Goal: Transaction & Acquisition: Purchase product/service

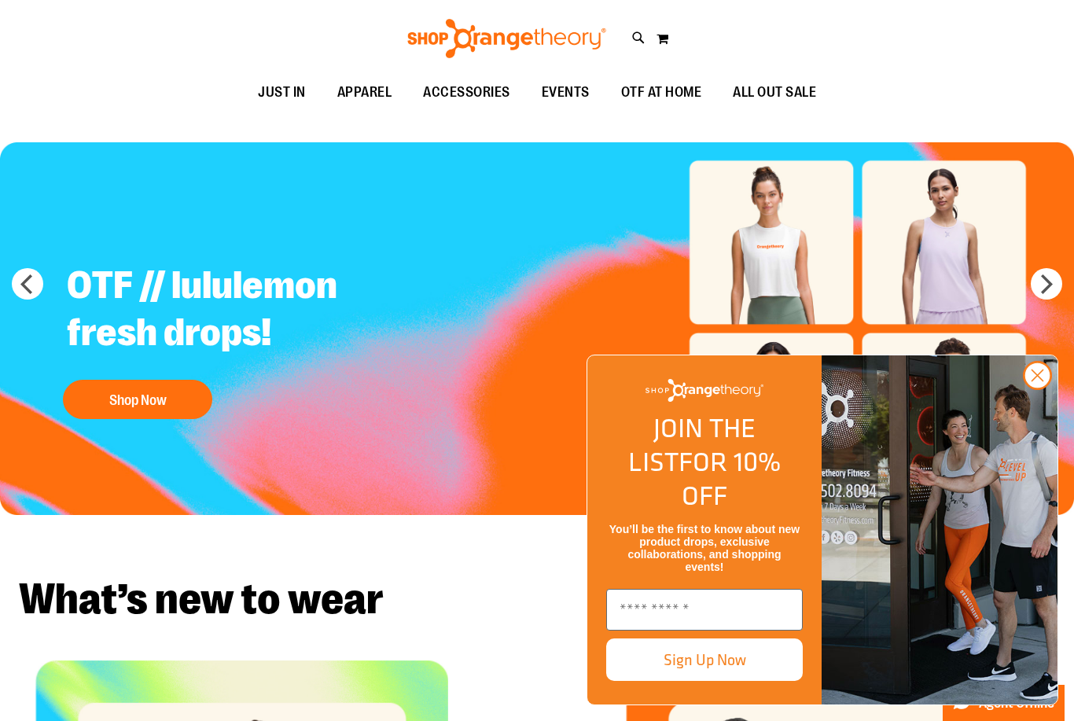
scroll to position [33, 0]
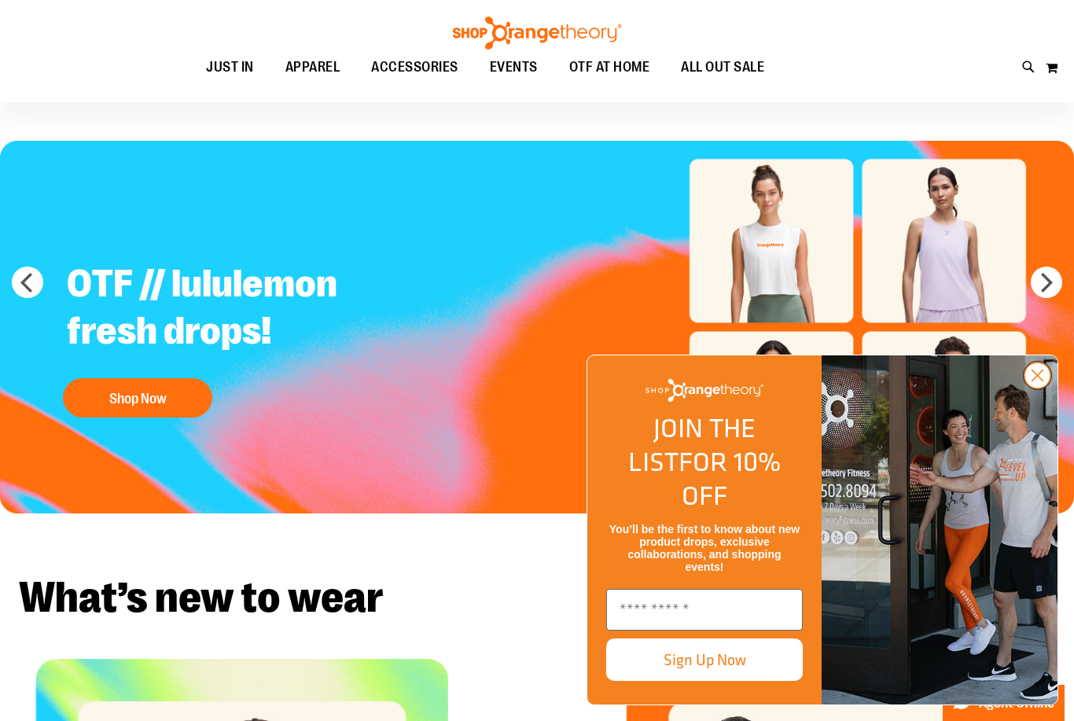
click at [1038, 388] on circle "Close dialog" at bounding box center [1037, 375] width 26 height 26
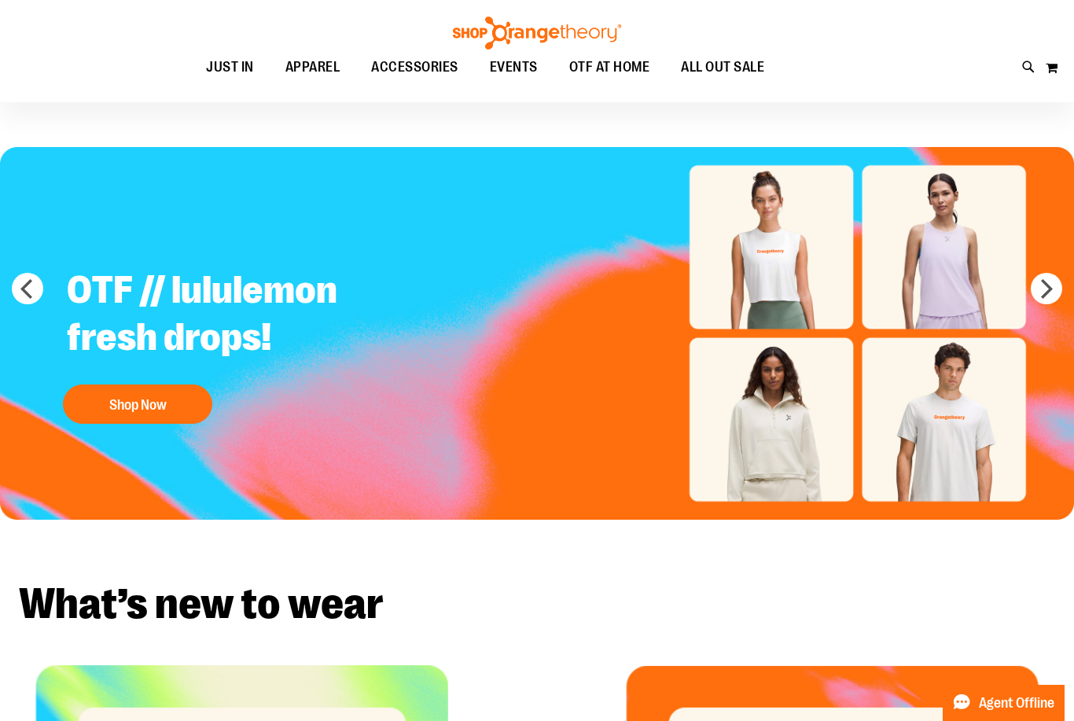
scroll to position [0, 0]
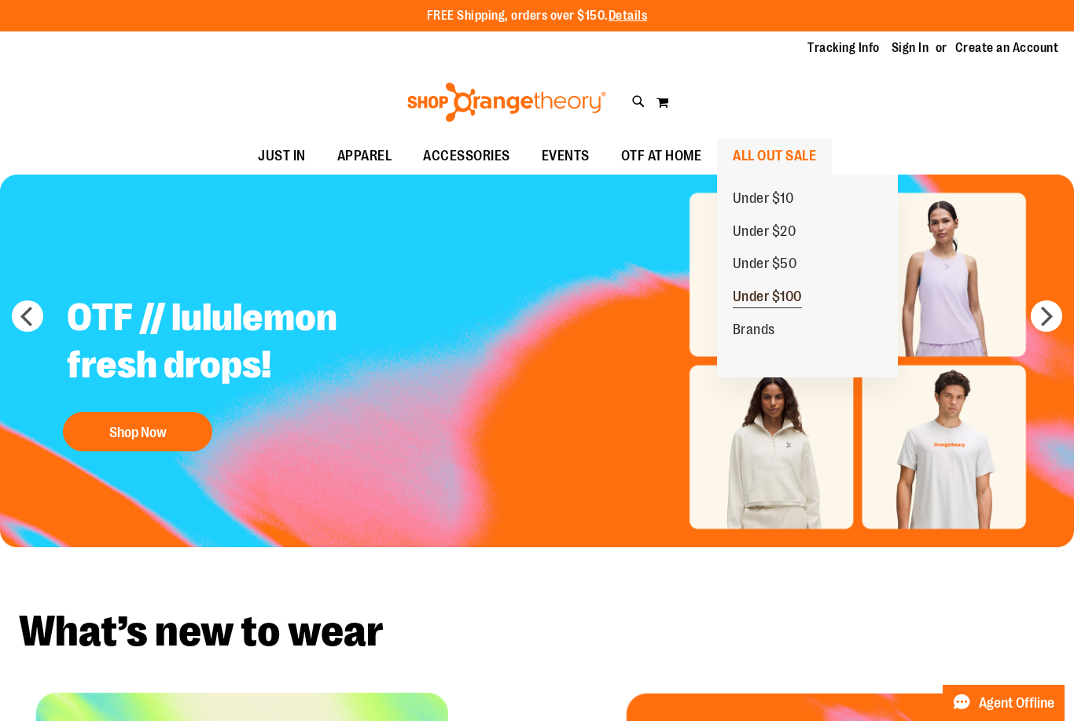
click at [797, 299] on span "Under $100" at bounding box center [767, 298] width 69 height 20
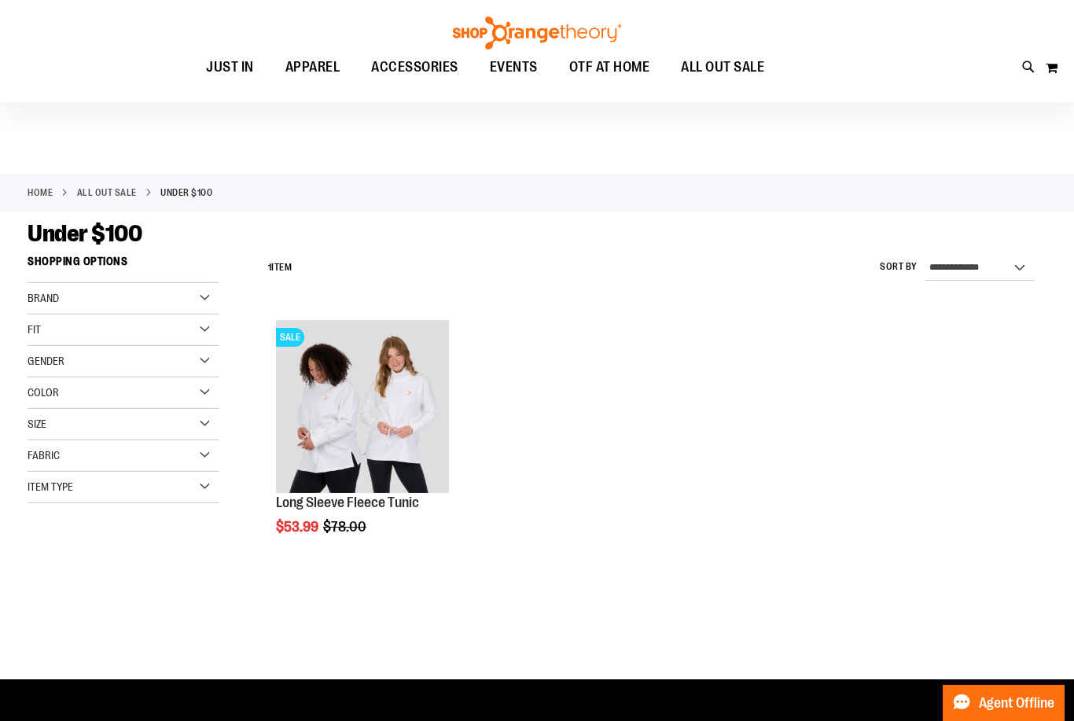
scroll to position [41, 0]
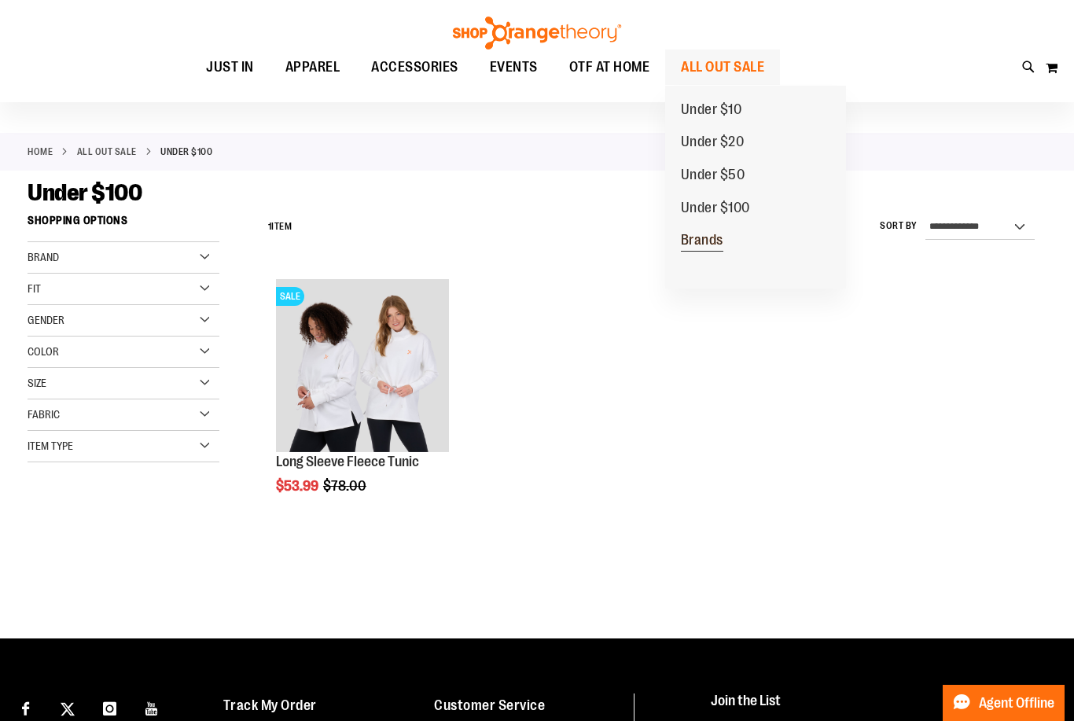
click at [722, 244] on span "Brands" at bounding box center [702, 242] width 42 height 20
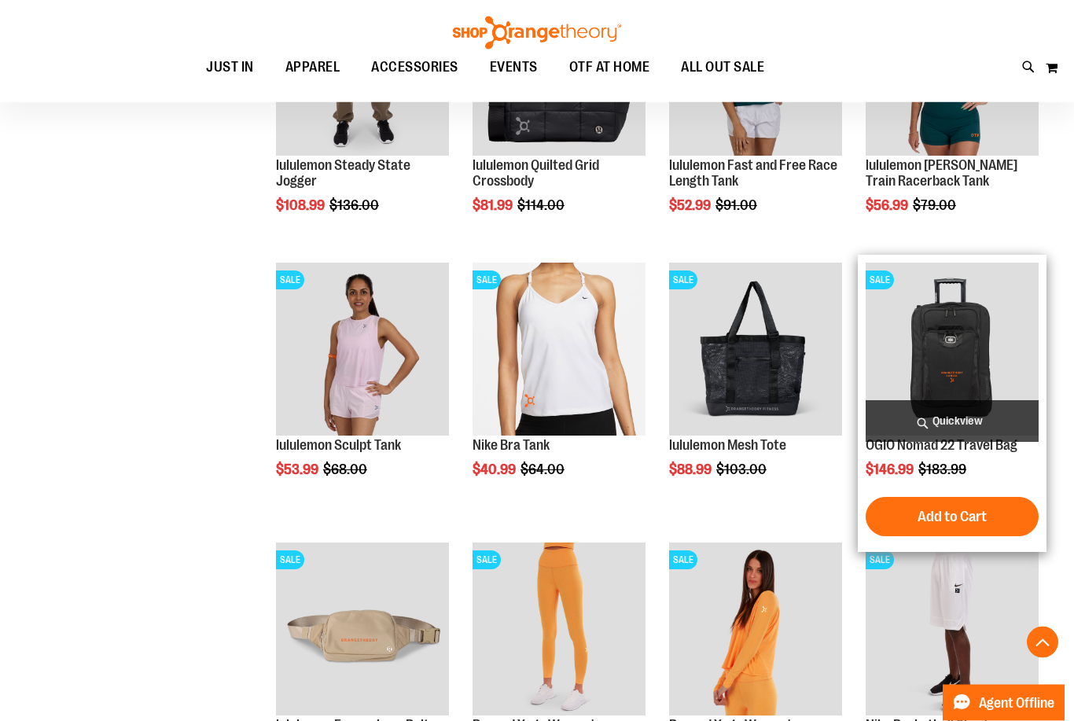
scroll to position [617, 0]
click at [999, 391] on img "product" at bounding box center [951, 349] width 173 height 173
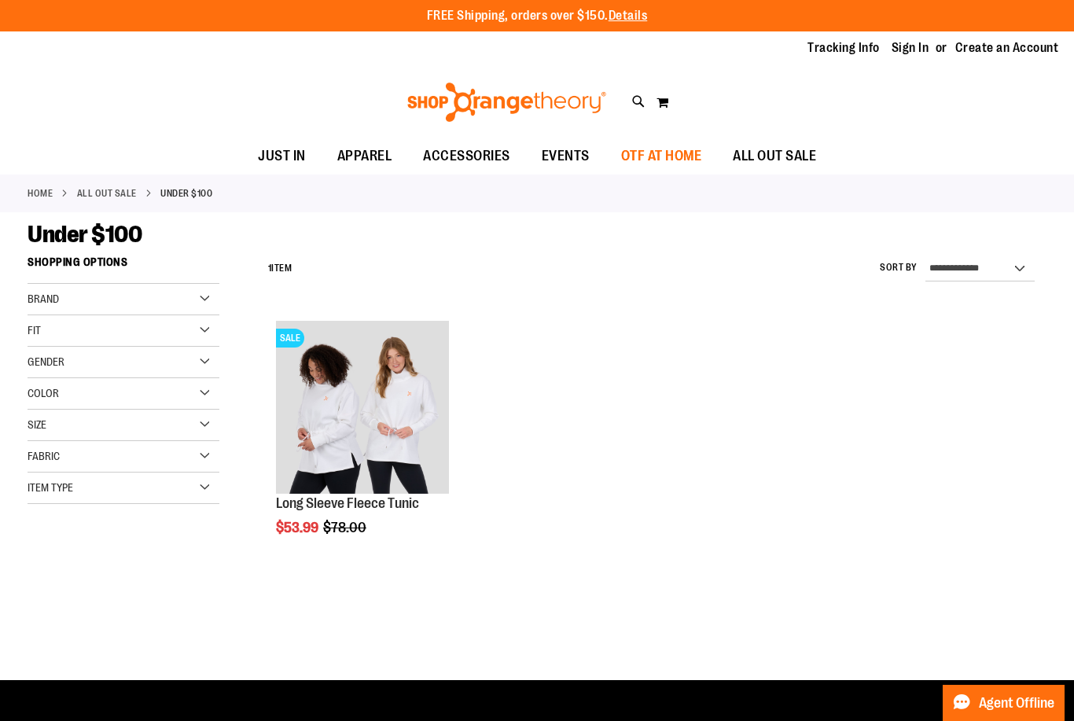
click at [671, 163] on span "OTF AT HOME" at bounding box center [661, 155] width 81 height 35
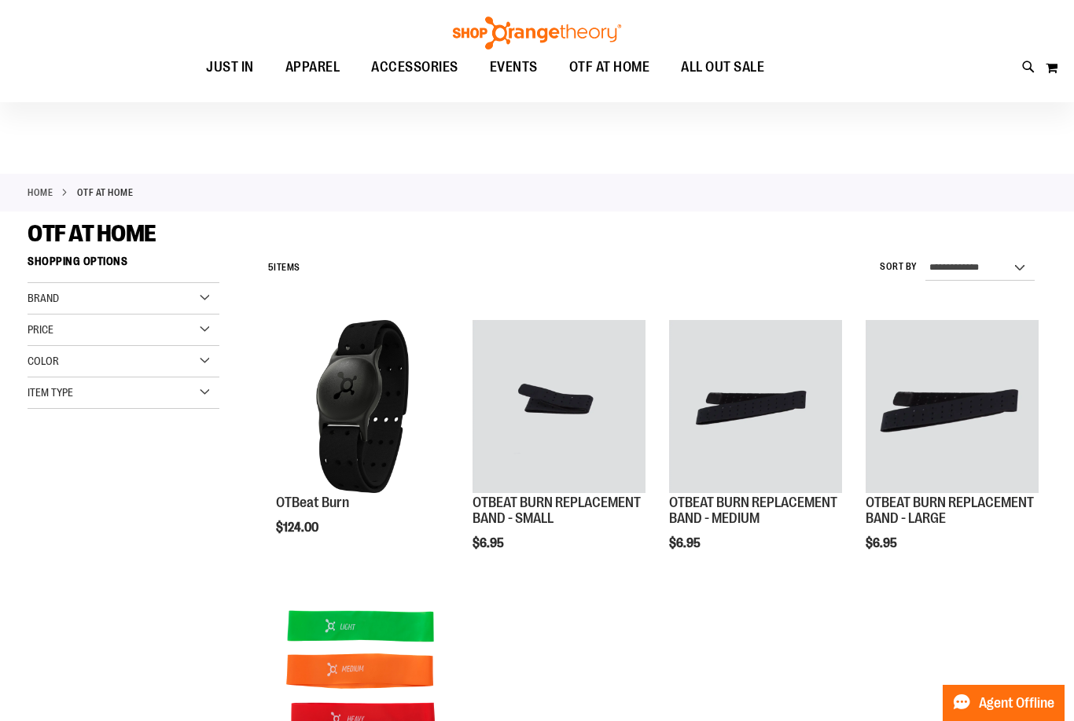
click at [749, 68] on div "Toggle Nav Search Popular Suggestions Advanced Search" at bounding box center [537, 51] width 1074 height 102
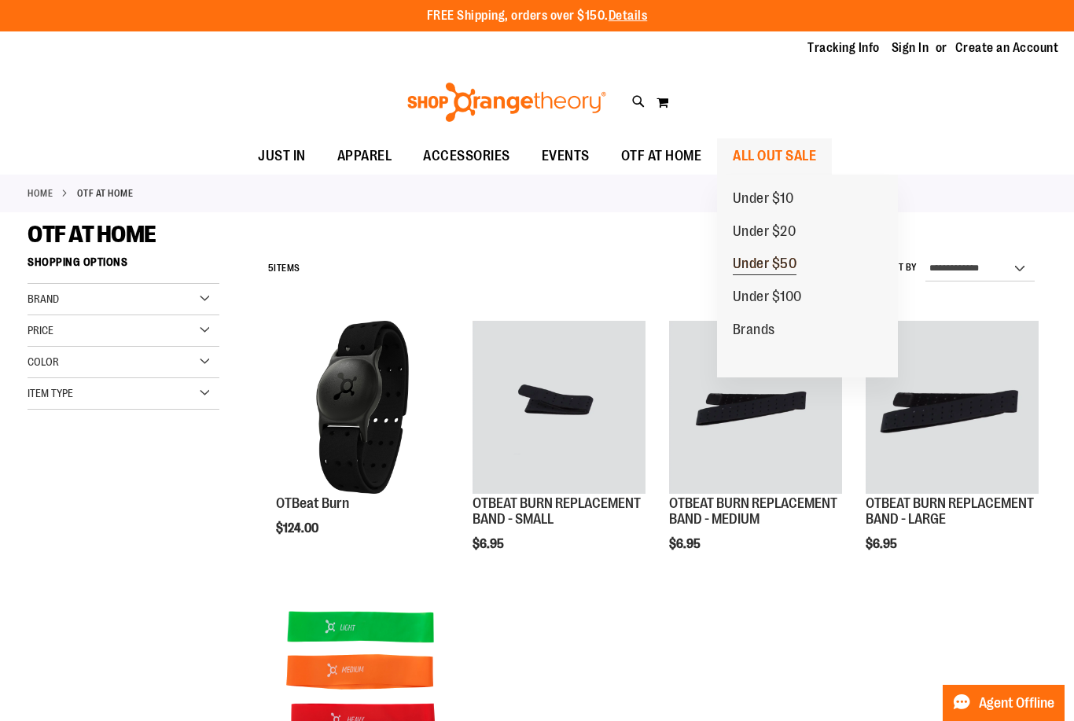
click at [790, 259] on span "Under $50" at bounding box center [765, 265] width 64 height 20
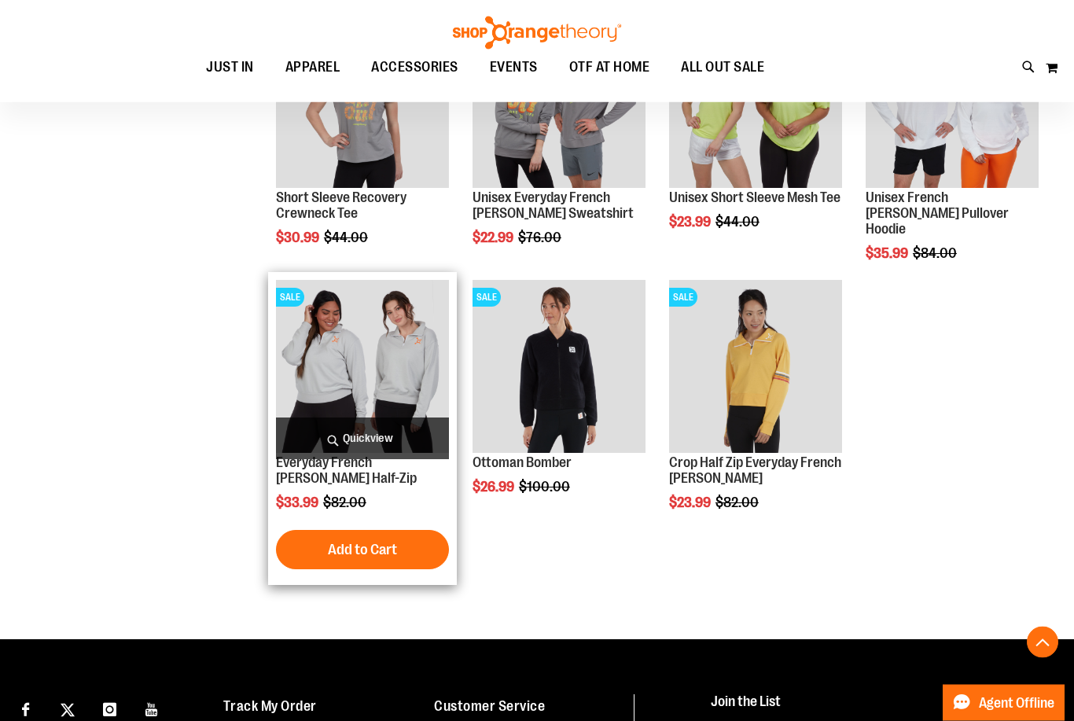
scroll to position [1365, 0]
click at [423, 557] on button "Add to Cart" at bounding box center [362, 549] width 173 height 39
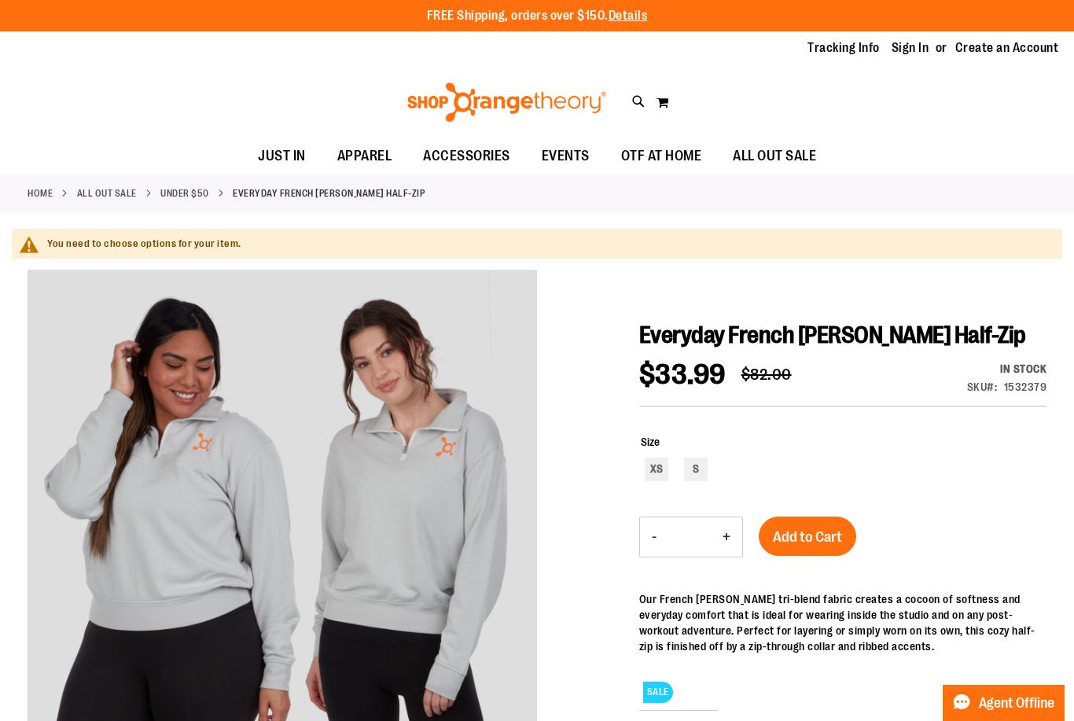
click at [310, 73] on div "Toggle Nav Search Popular Suggestions Advanced Search" at bounding box center [537, 102] width 1074 height 72
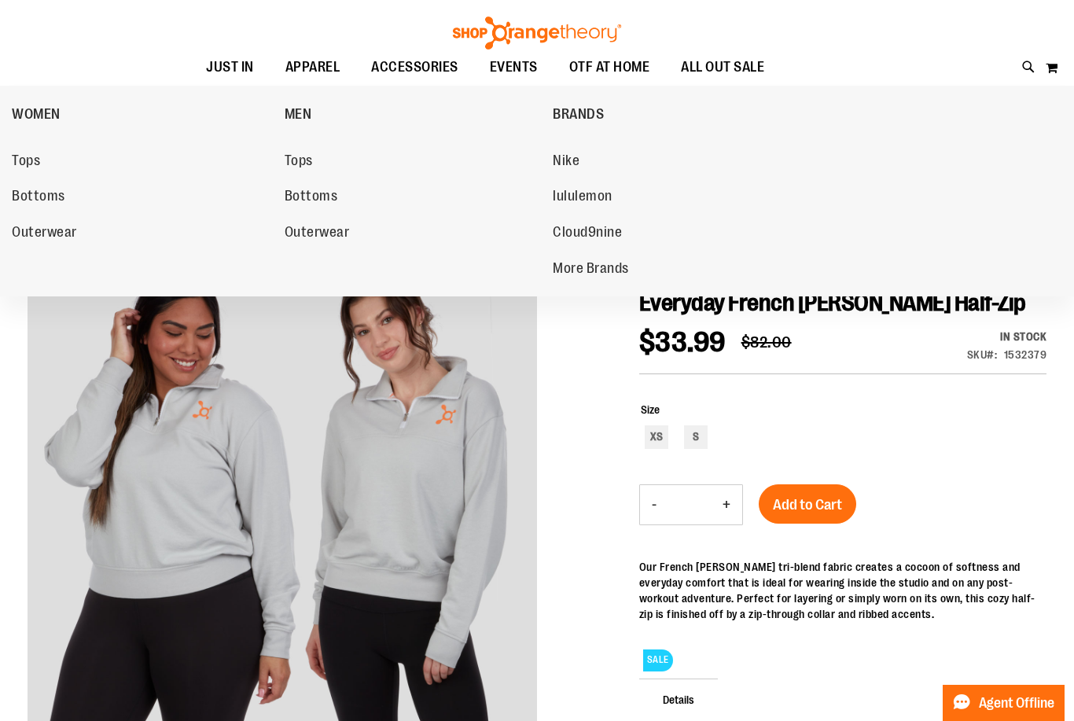
scroll to position [32, 0]
click at [618, 274] on span "More Brands" at bounding box center [591, 270] width 76 height 20
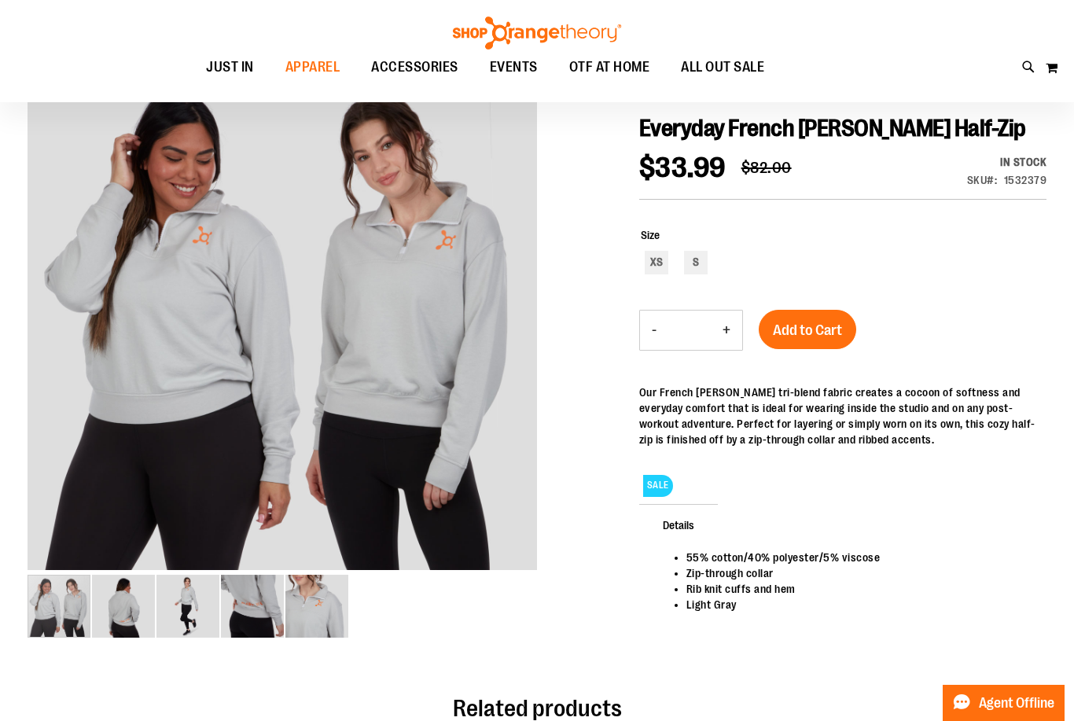
scroll to position [98, 0]
